Goal: Information Seeking & Learning: Find specific fact

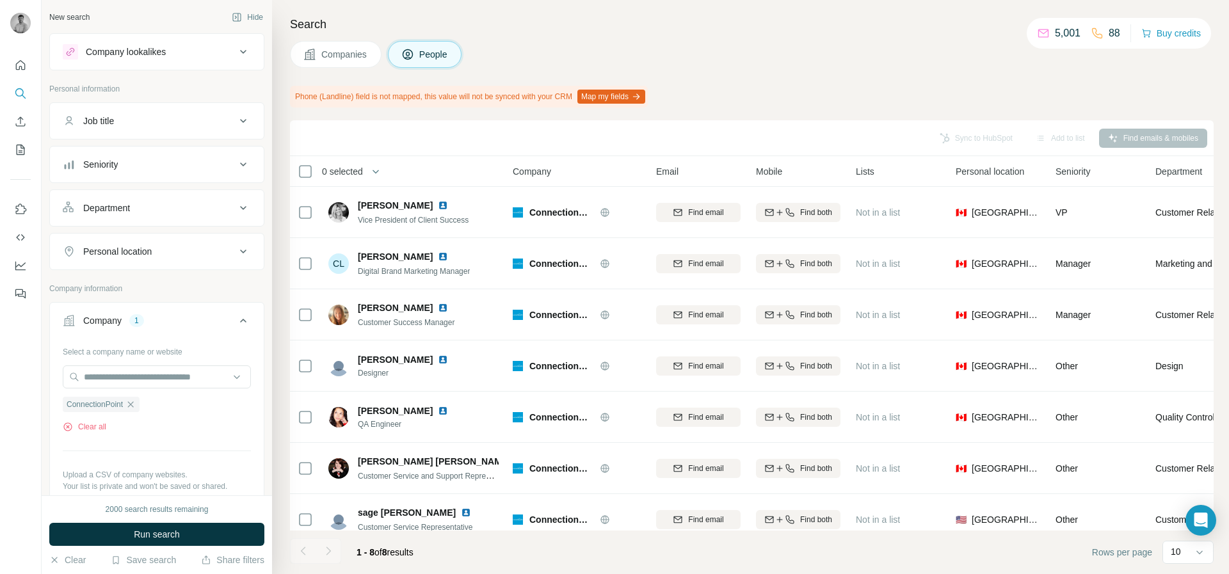
scroll to position [61, 0]
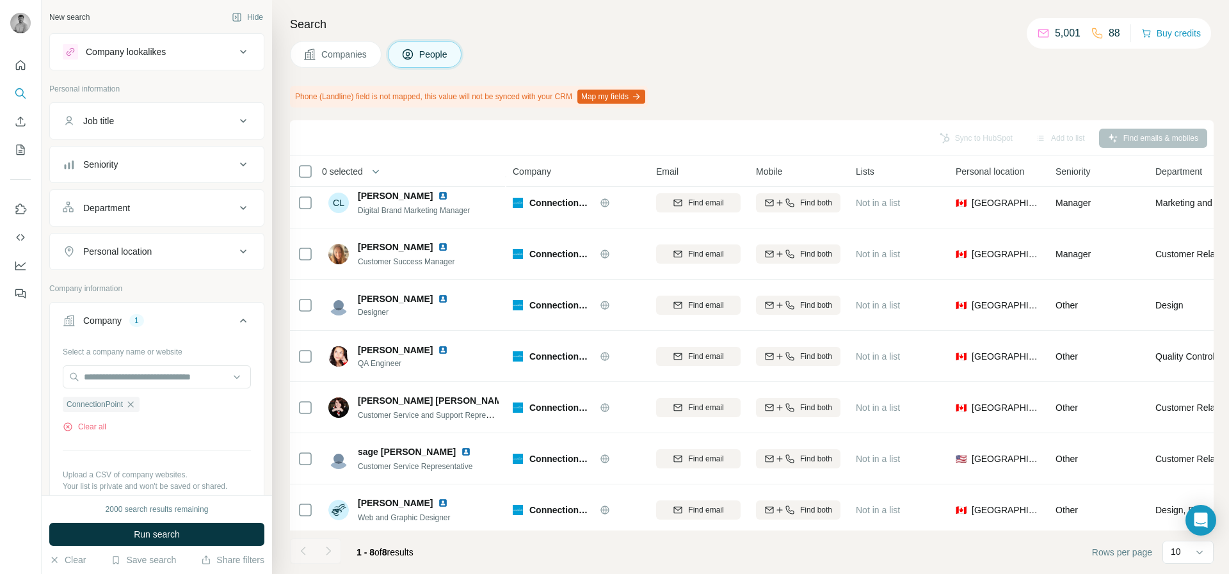
click at [156, 134] on button "Job title" at bounding box center [157, 121] width 214 height 31
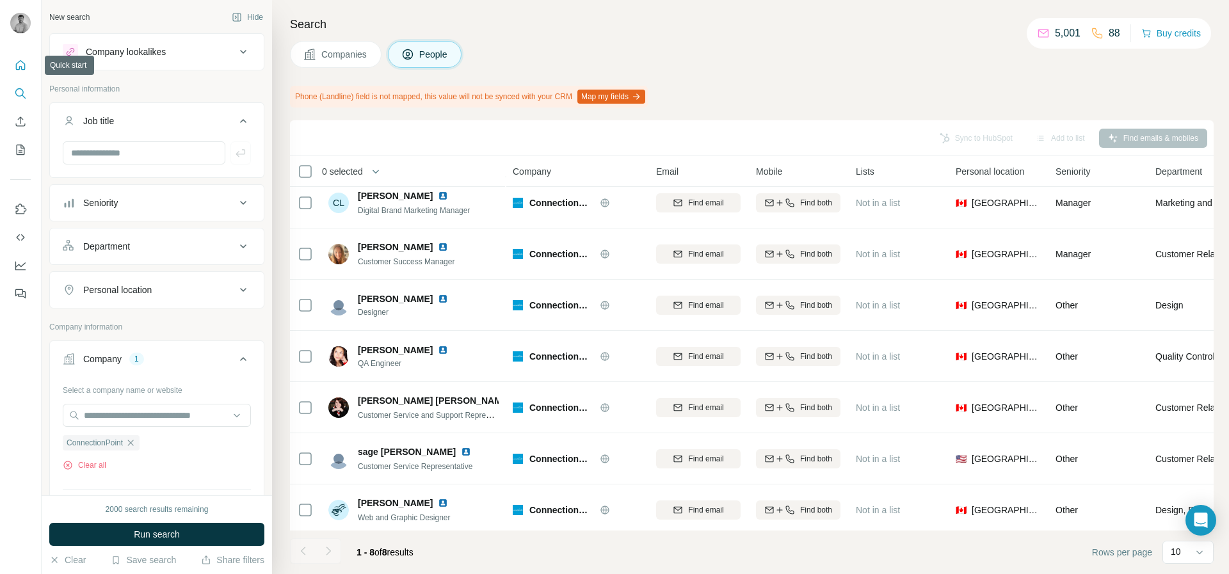
click at [26, 70] on icon "Quick start" at bounding box center [20, 65] width 13 height 13
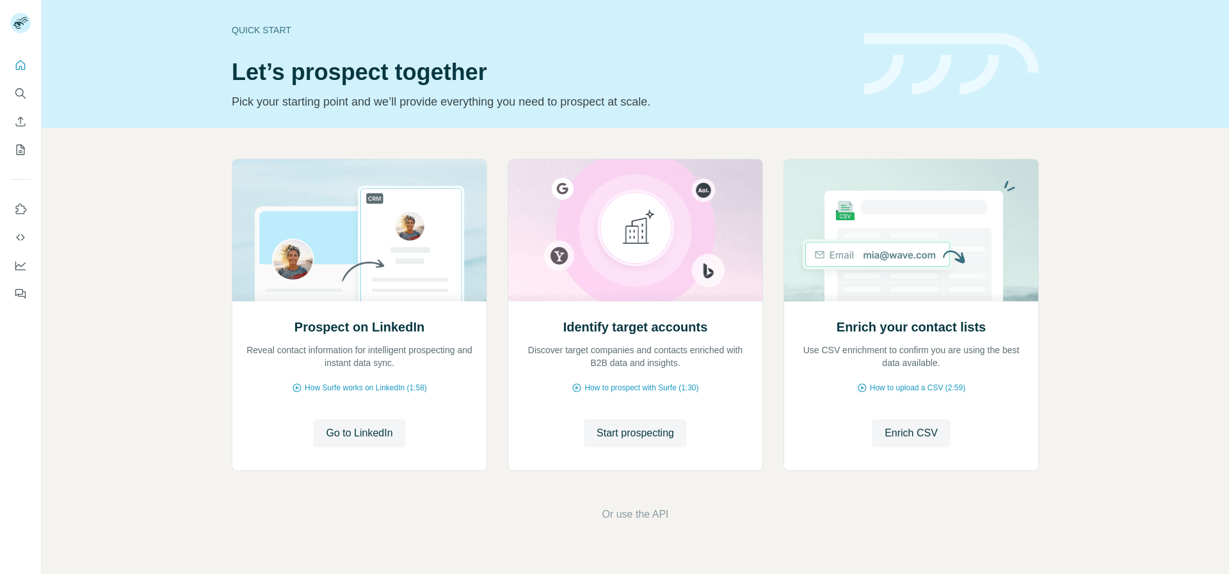
click at [19, 109] on nav at bounding box center [20, 108] width 20 height 108
click at [22, 100] on button "Search" at bounding box center [20, 93] width 20 height 23
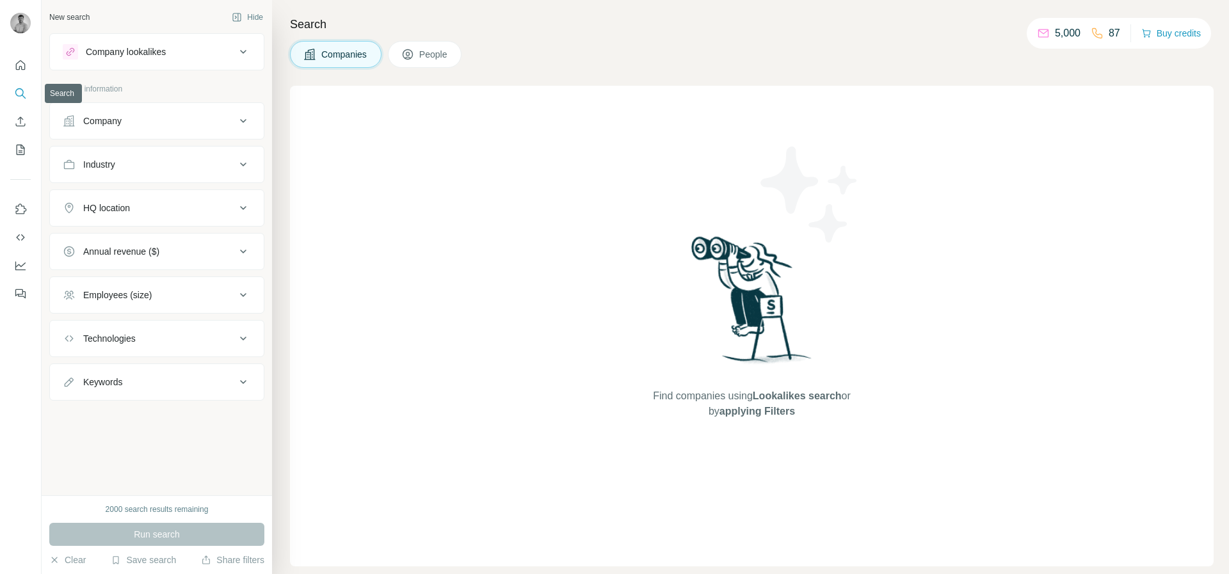
click at [177, 119] on div "Company" at bounding box center [149, 121] width 173 height 13
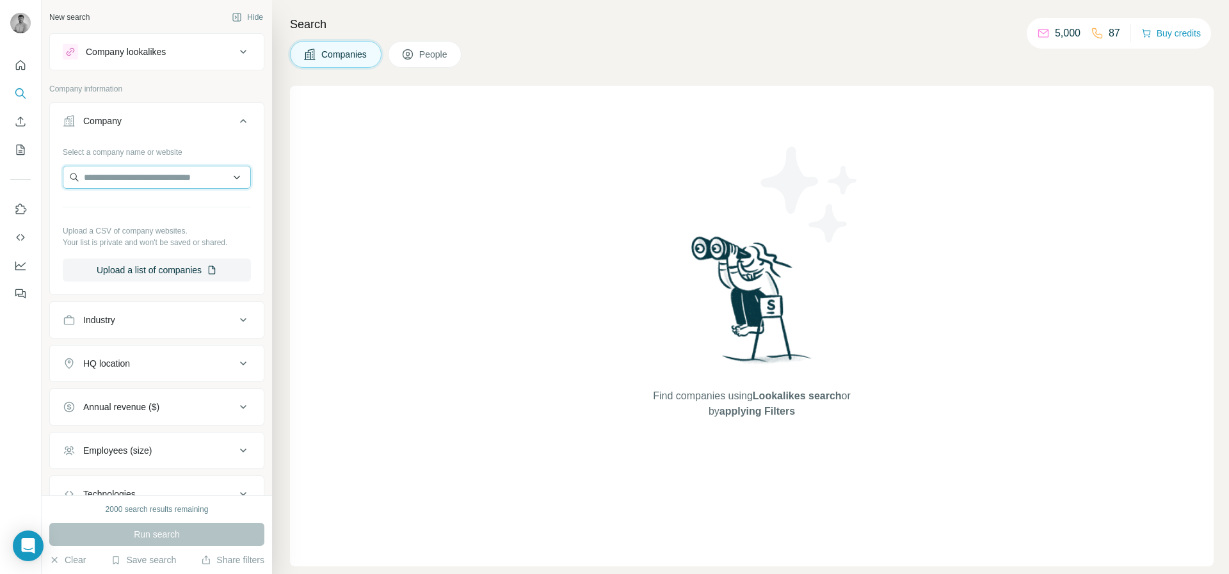
click at [144, 180] on input "text" at bounding box center [157, 177] width 188 height 23
paste input "**********"
type input "**********"
click at [145, 214] on p "acemoneytransfer.com" at bounding box center [140, 218] width 83 height 12
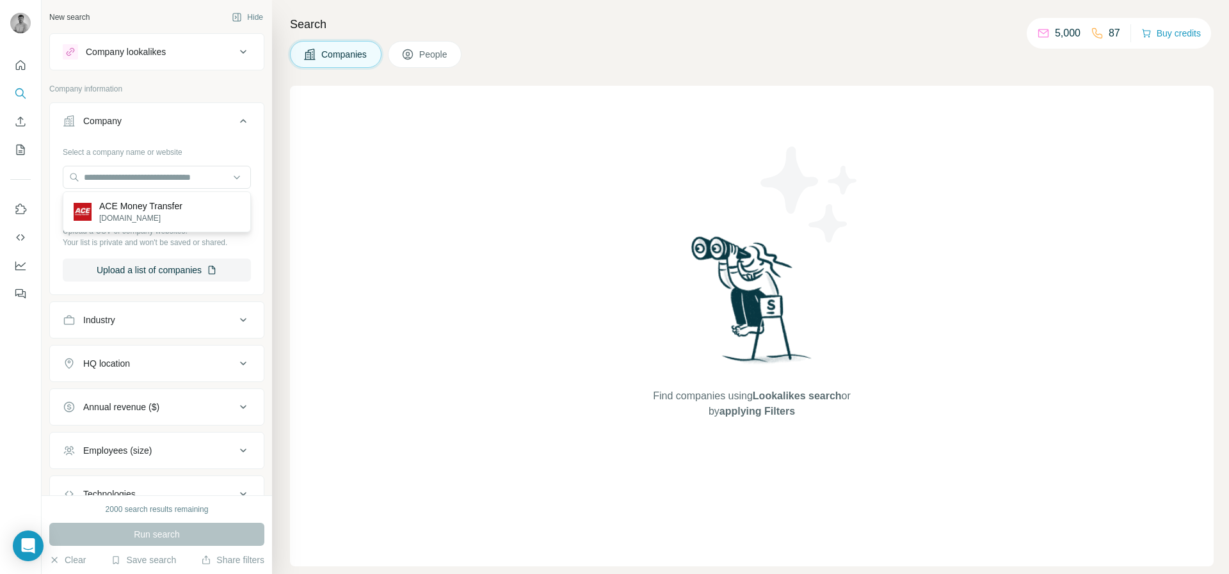
scroll to position [0, 0]
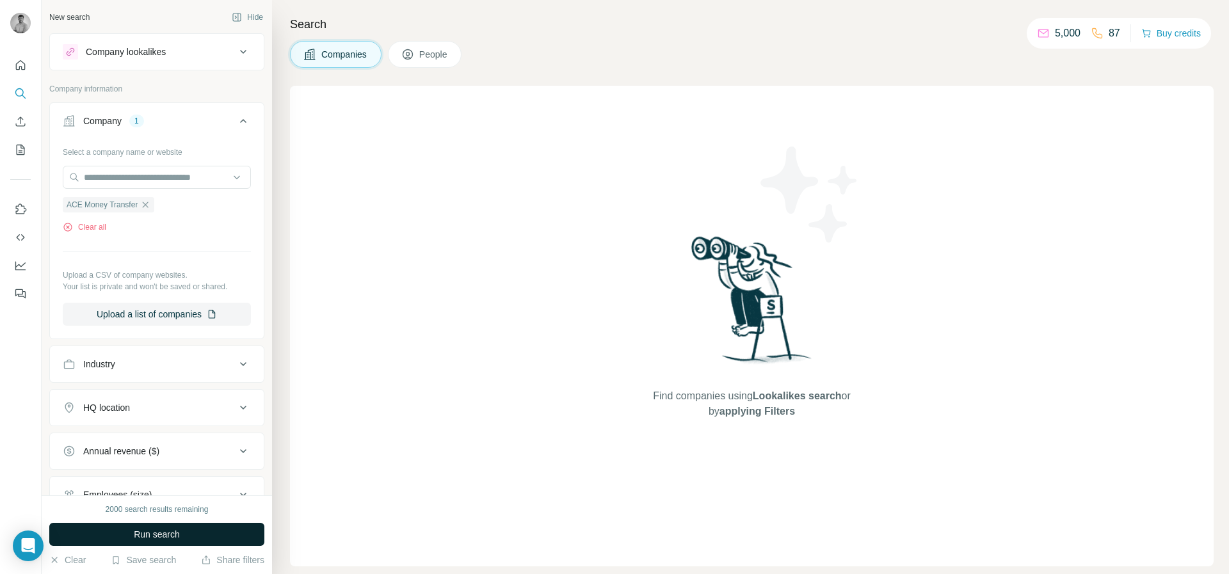
click at [169, 534] on span "Run search" at bounding box center [157, 534] width 46 height 13
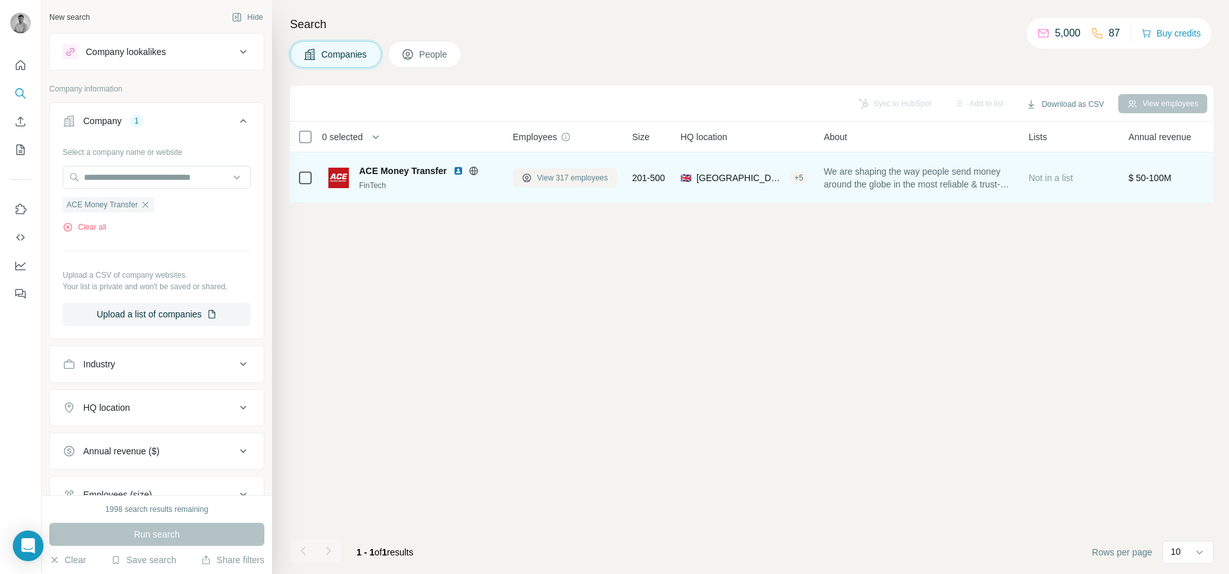
click at [569, 185] on button "View 317 employees" at bounding box center [565, 177] width 104 height 19
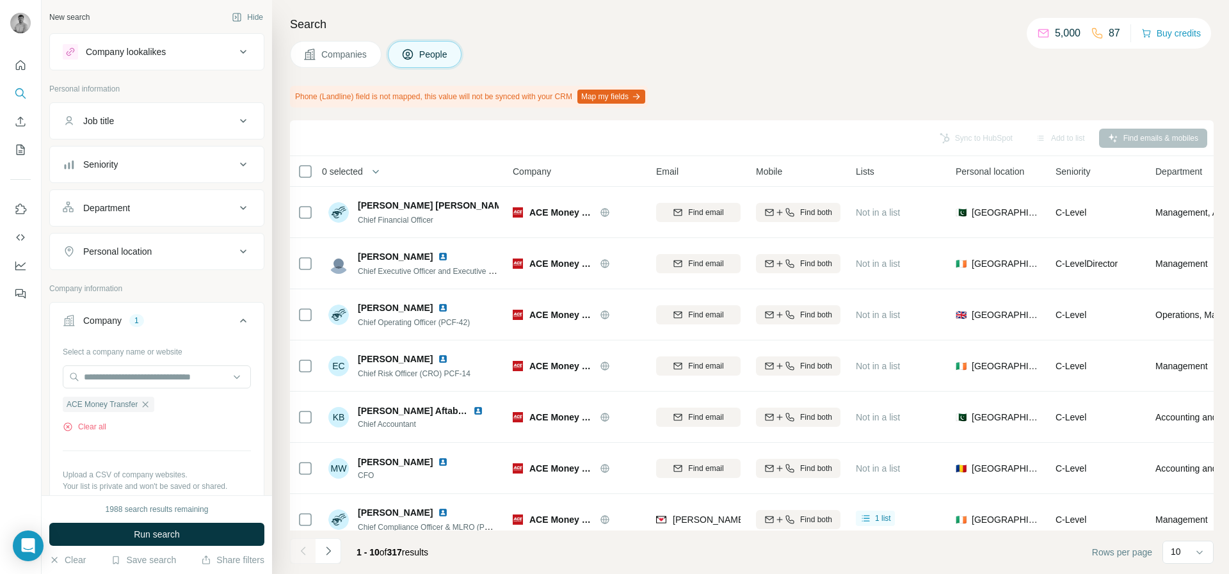
click at [166, 126] on div "Job title" at bounding box center [149, 121] width 173 height 13
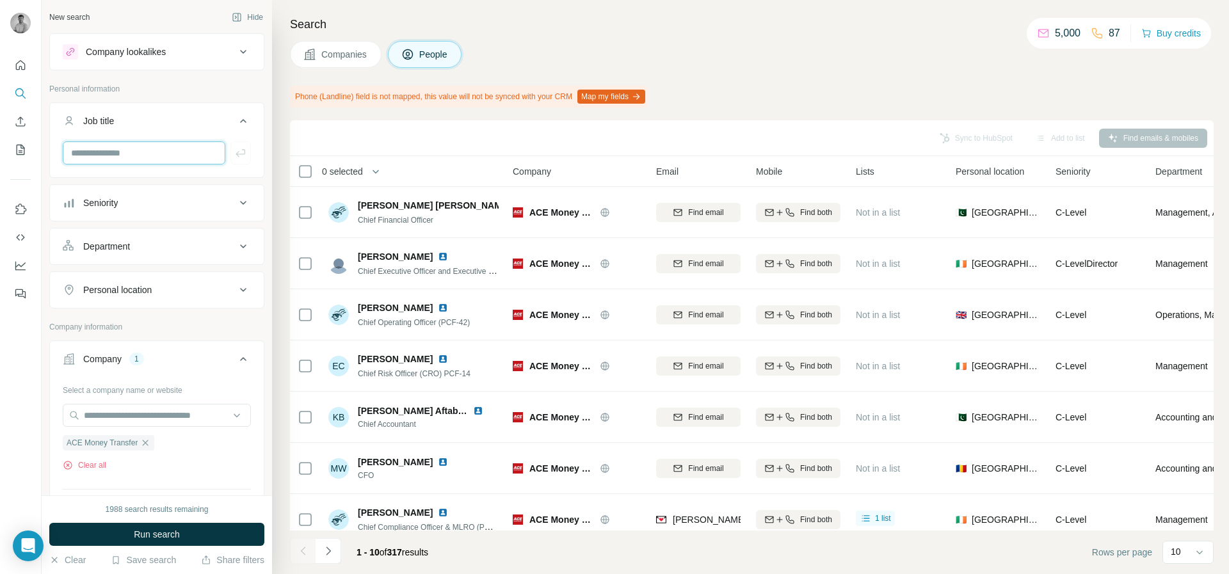
click at [147, 159] on input "text" at bounding box center [144, 152] width 163 height 23
type input "*******"
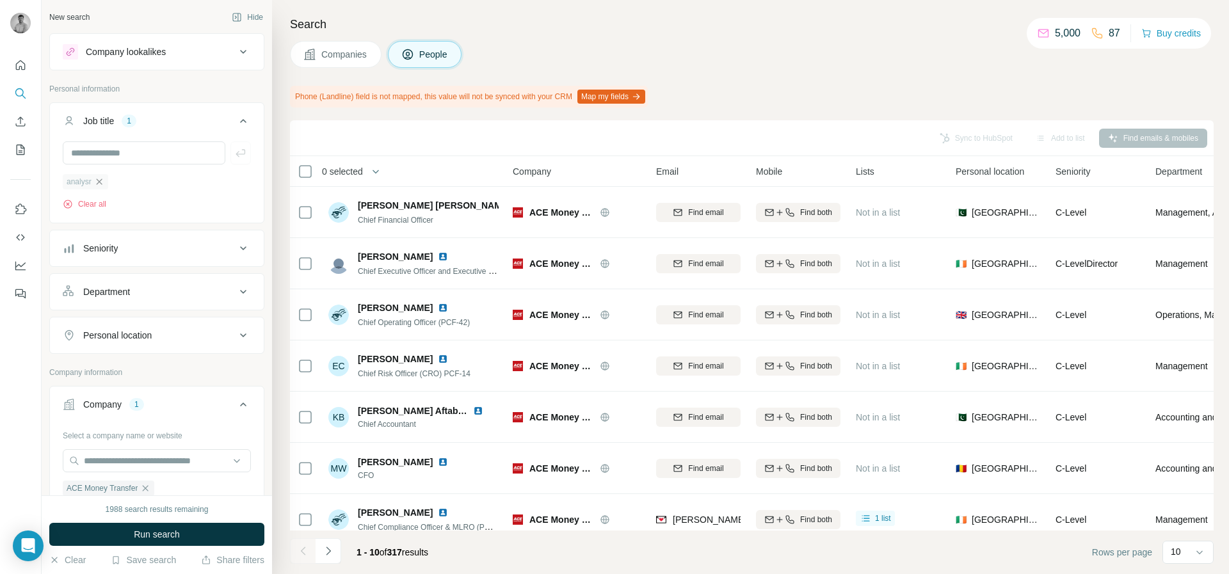
click at [103, 180] on icon "button" at bounding box center [99, 182] width 10 height 10
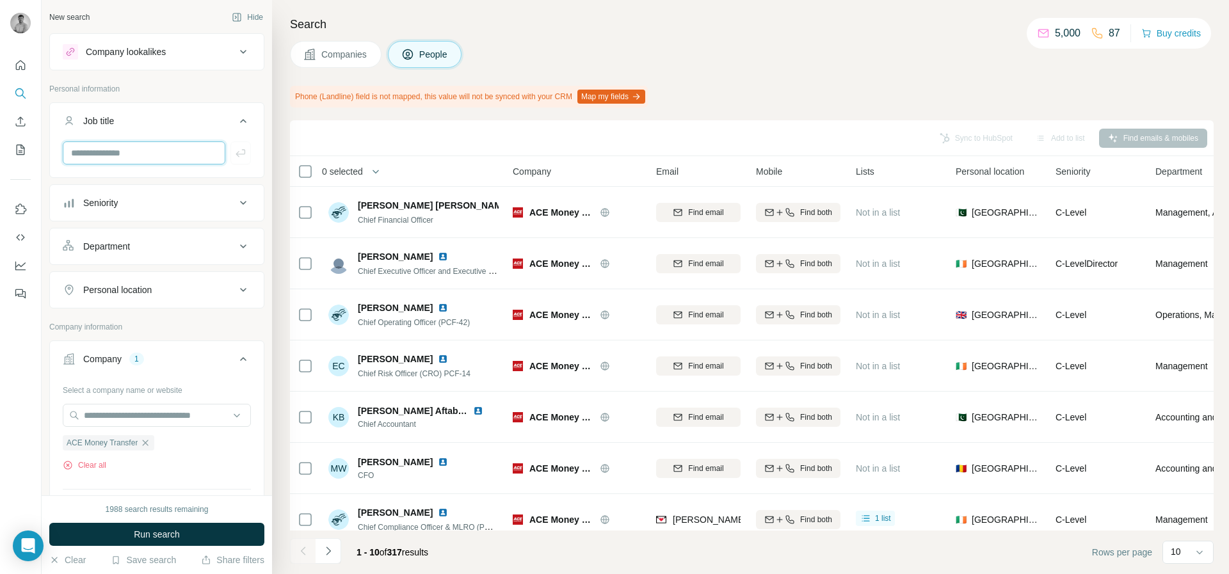
click at [103, 159] on input "text" at bounding box center [144, 152] width 163 height 23
type input "*******"
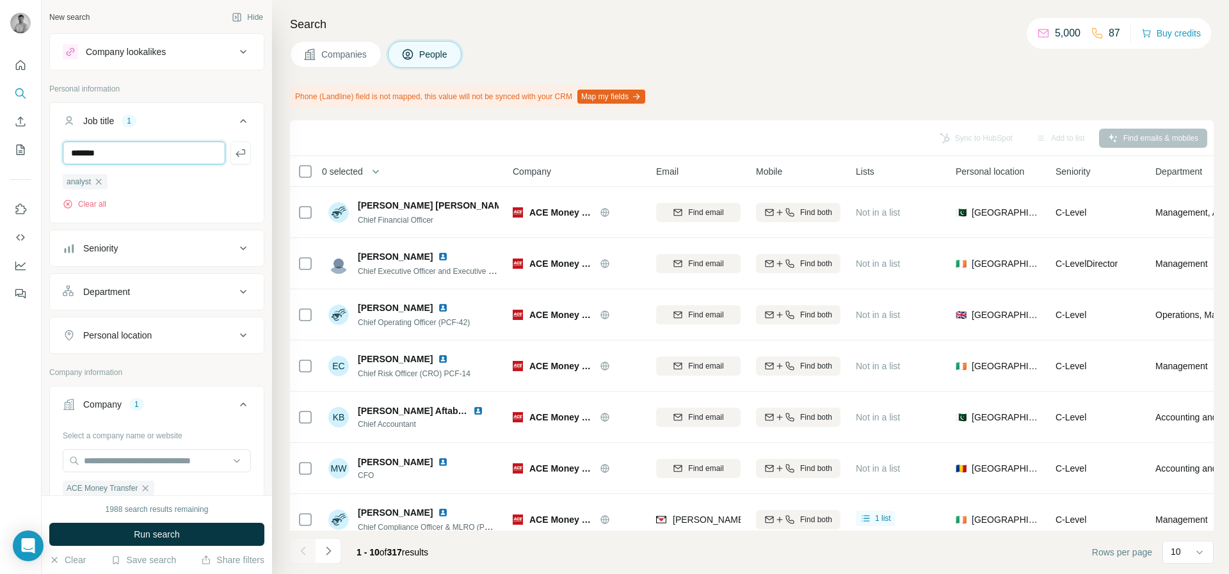
type input "*******"
click at [174, 528] on span "Run search" at bounding box center [157, 534] width 46 height 13
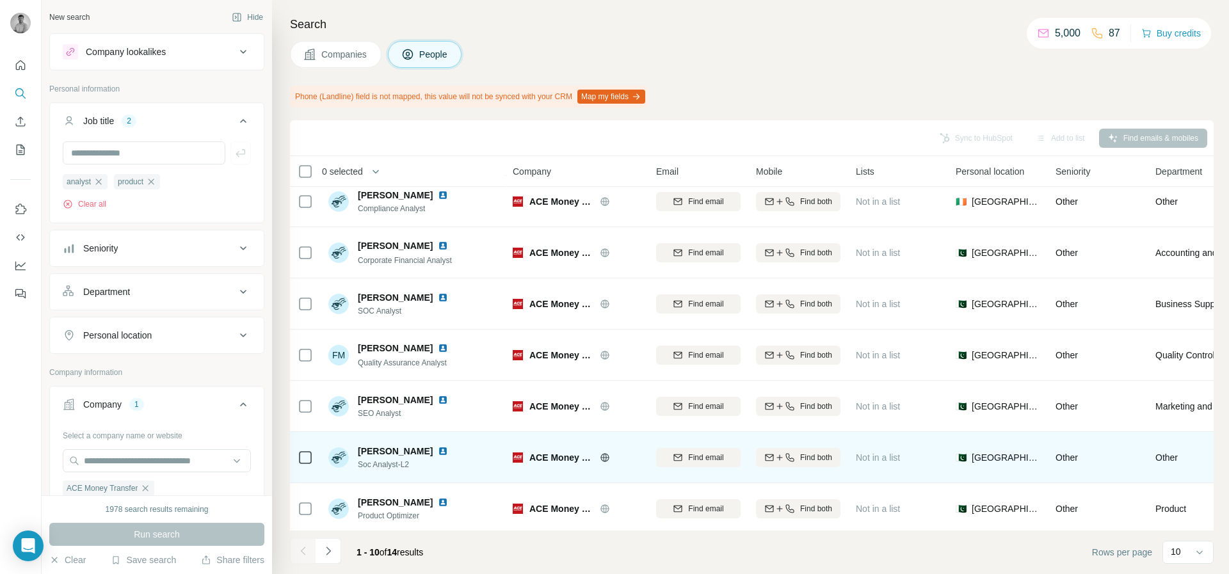
scroll to position [168, 0]
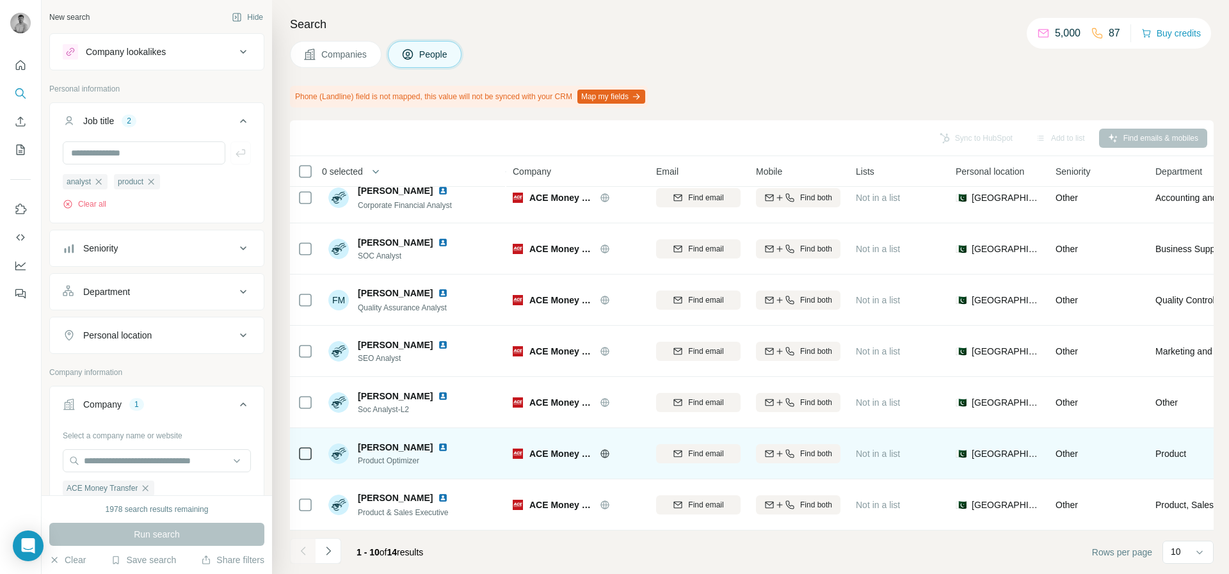
click at [438, 450] on img at bounding box center [443, 447] width 10 height 10
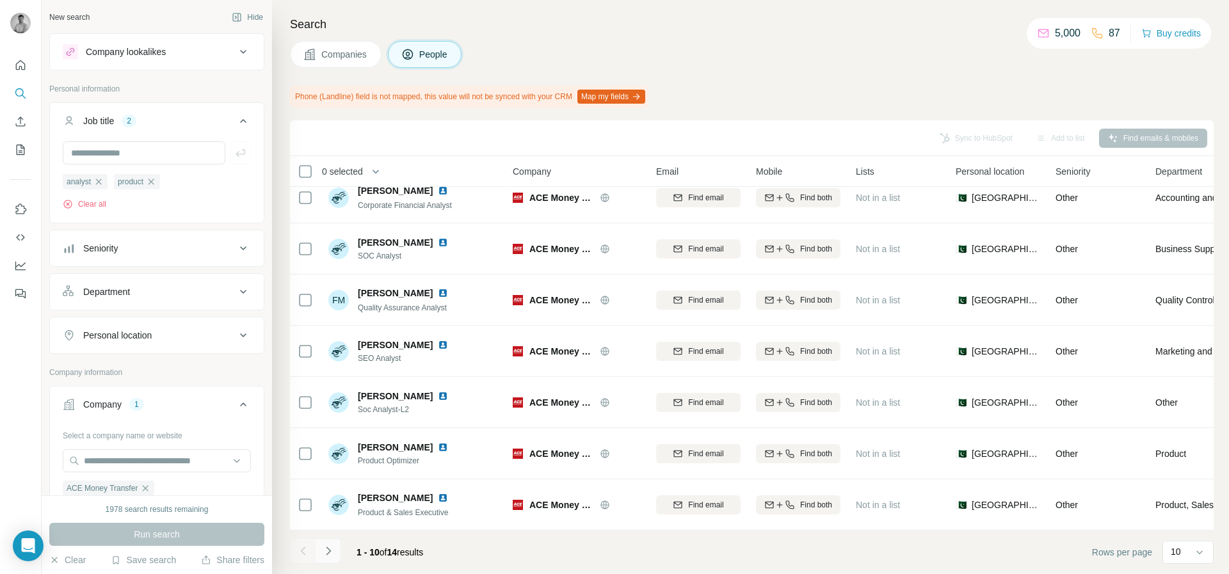
click at [340, 550] on button "Navigate to next page" at bounding box center [328, 551] width 26 height 26
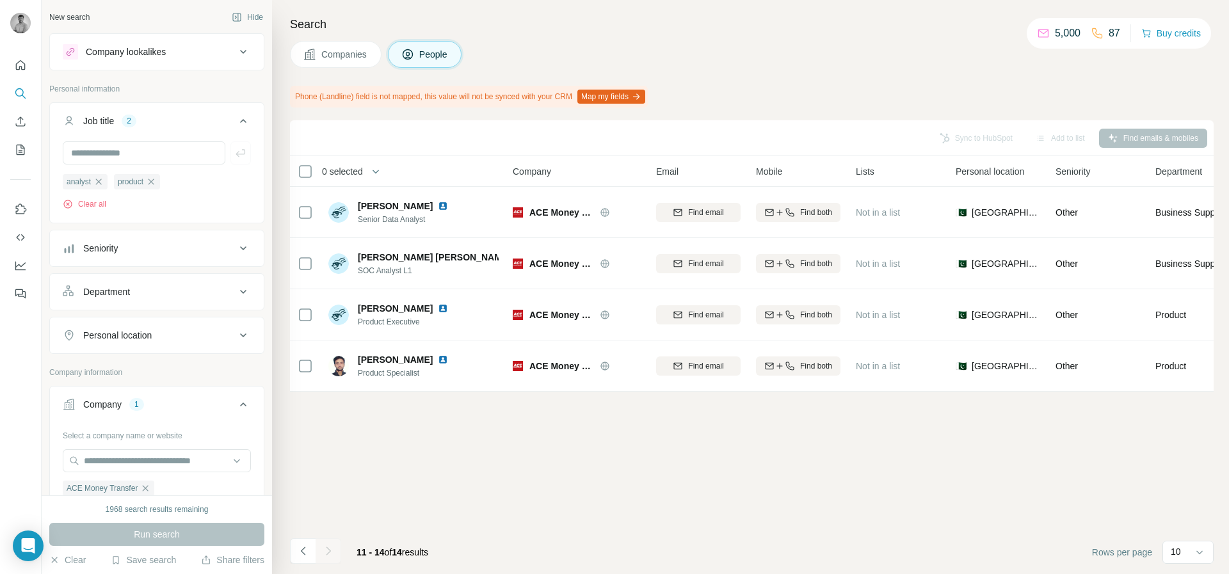
scroll to position [0, 0]
click at [308, 549] on icon "Navigate to previous page" at bounding box center [303, 551] width 13 height 13
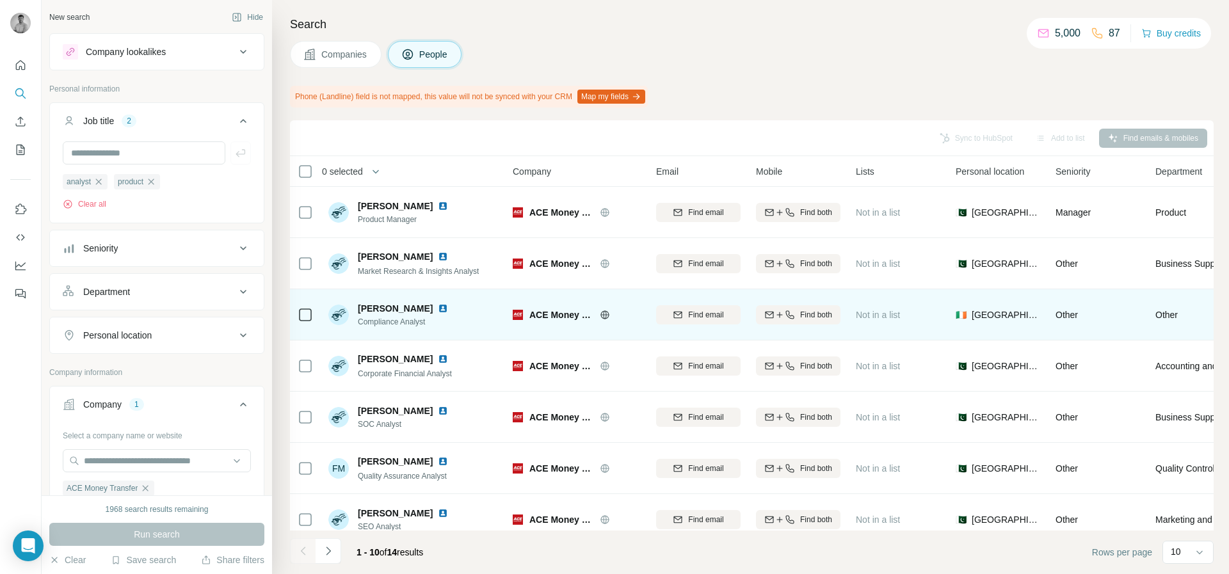
scroll to position [168, 0]
